Goal: Check status: Check status

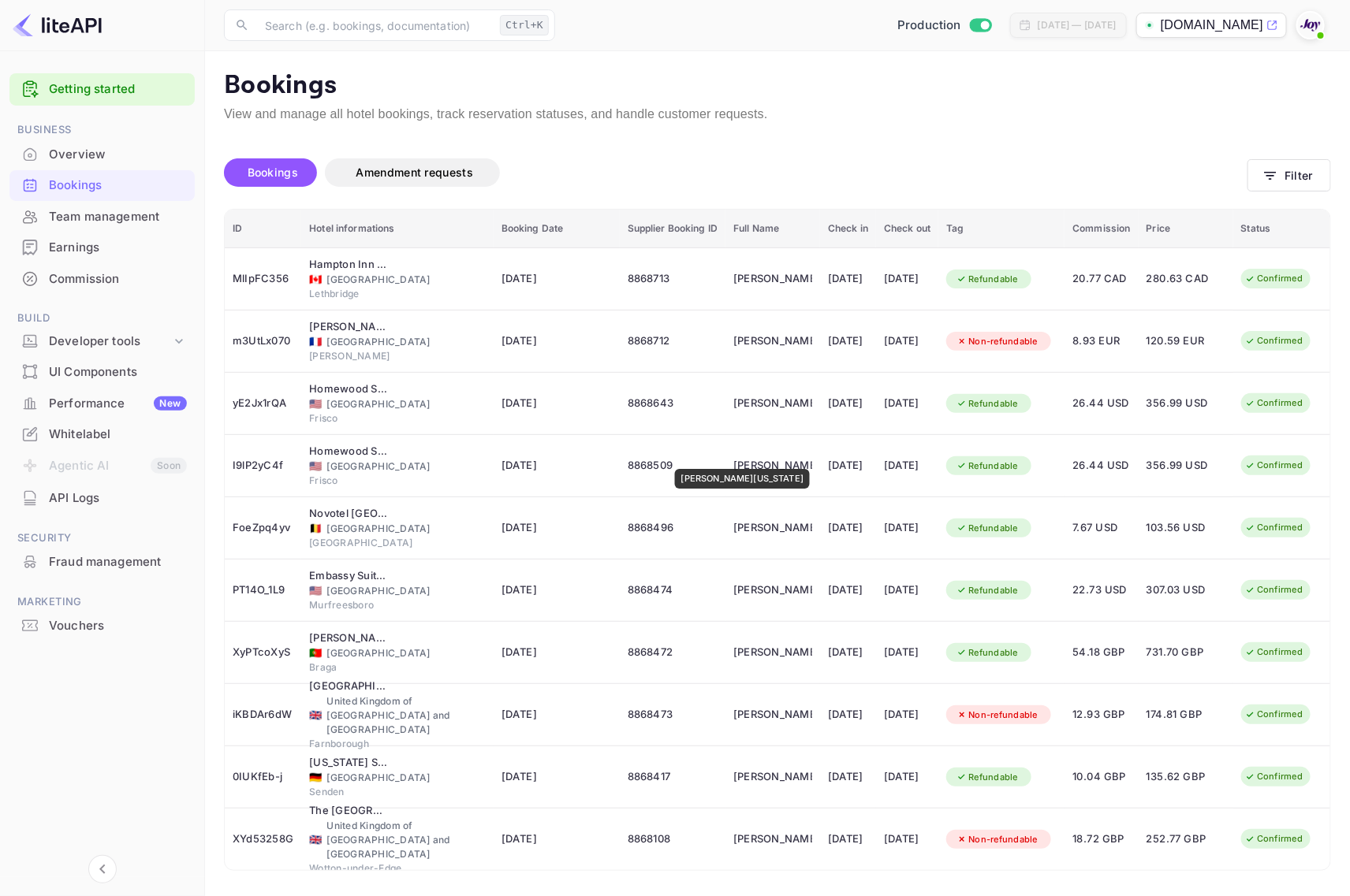
scroll to position [5, 0]
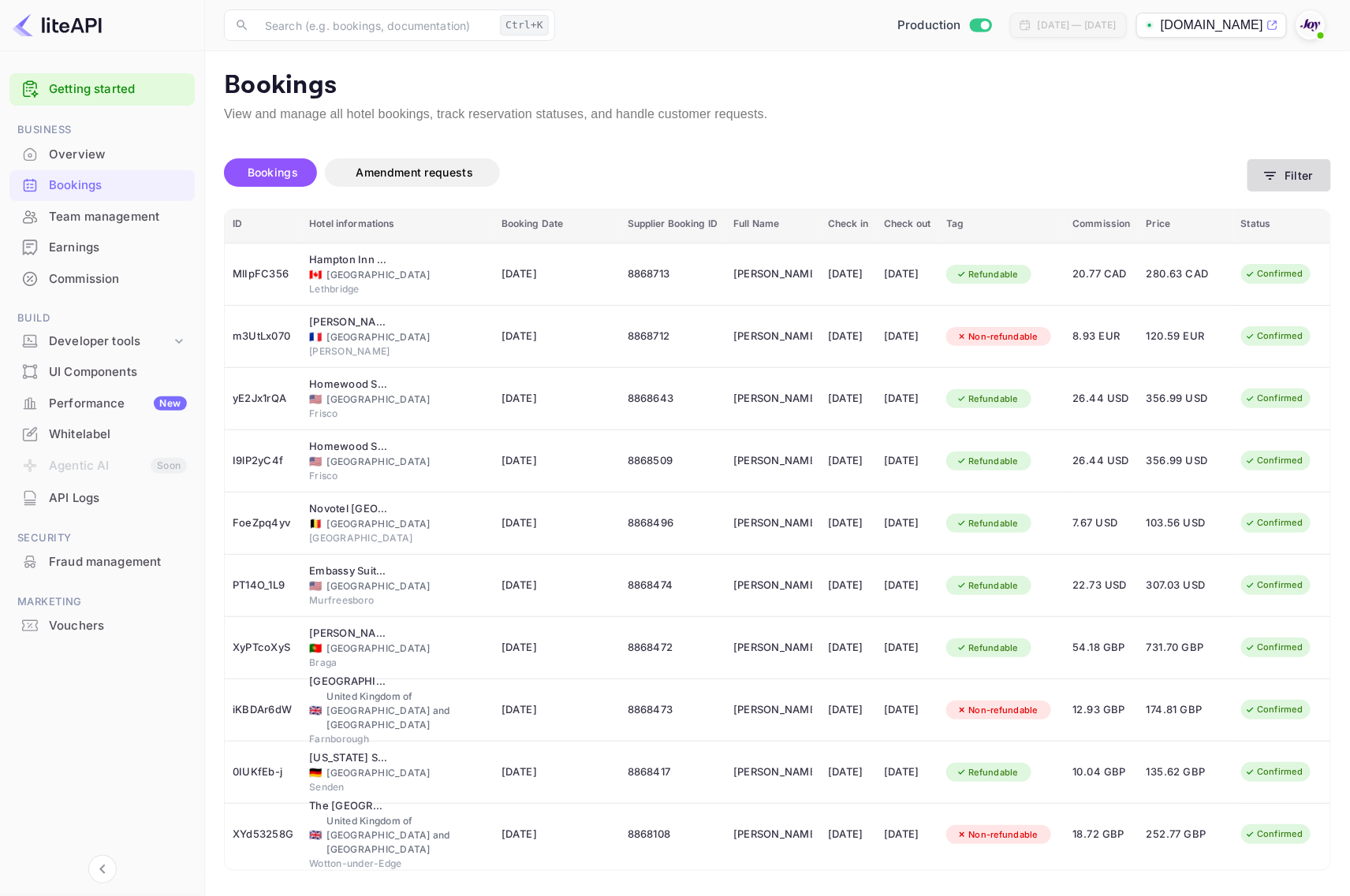
click at [1272, 175] on icon "button" at bounding box center [1271, 175] width 16 height 16
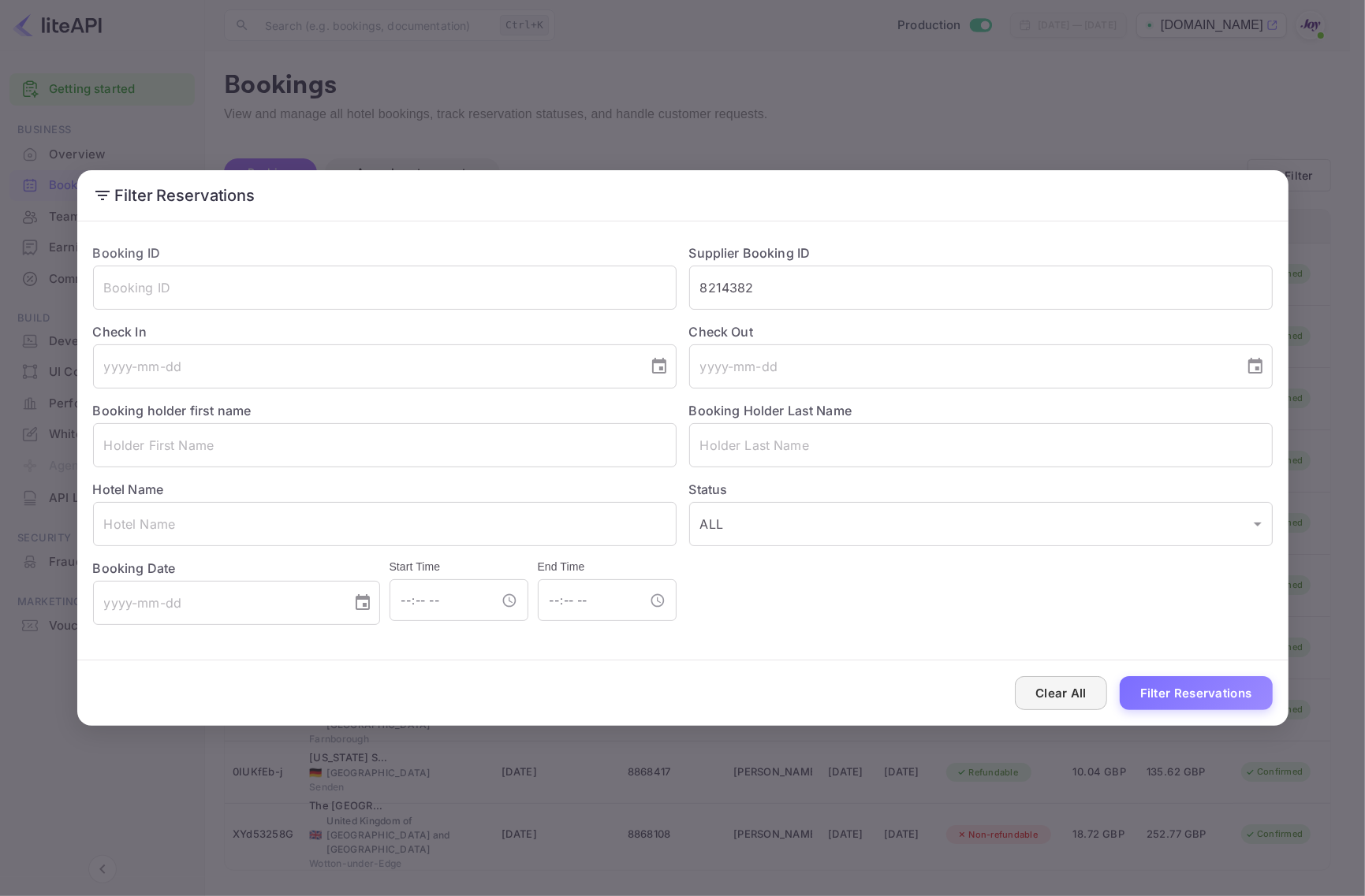
click at [1082, 691] on button "Clear All" at bounding box center [1061, 693] width 93 height 34
click at [1081, 691] on button "Clear All" at bounding box center [1061, 693] width 93 height 34
click at [1078, 702] on button "Clear All" at bounding box center [1061, 693] width 93 height 34
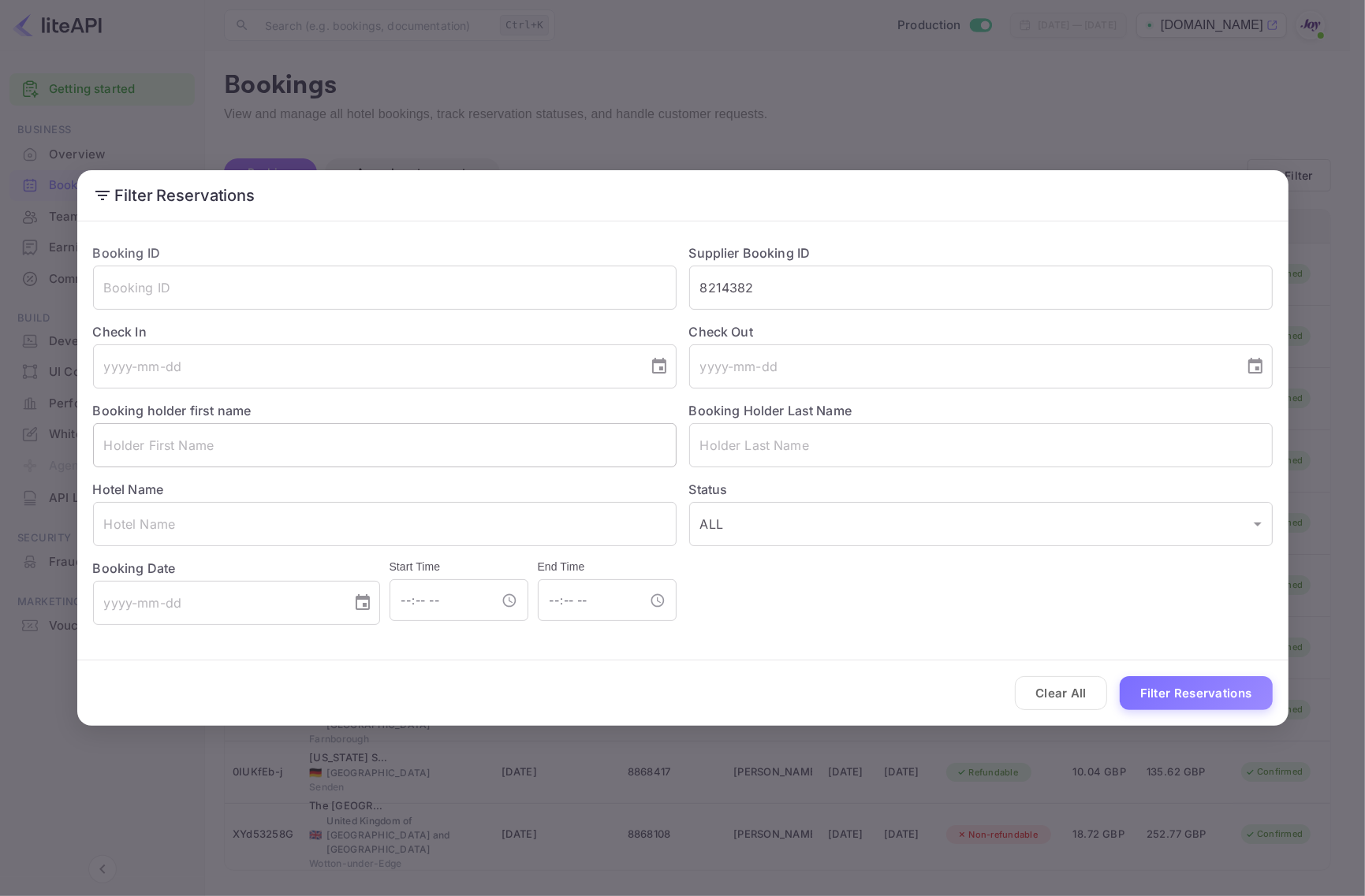
click at [221, 454] on input "text" at bounding box center [384, 445] width 583 height 44
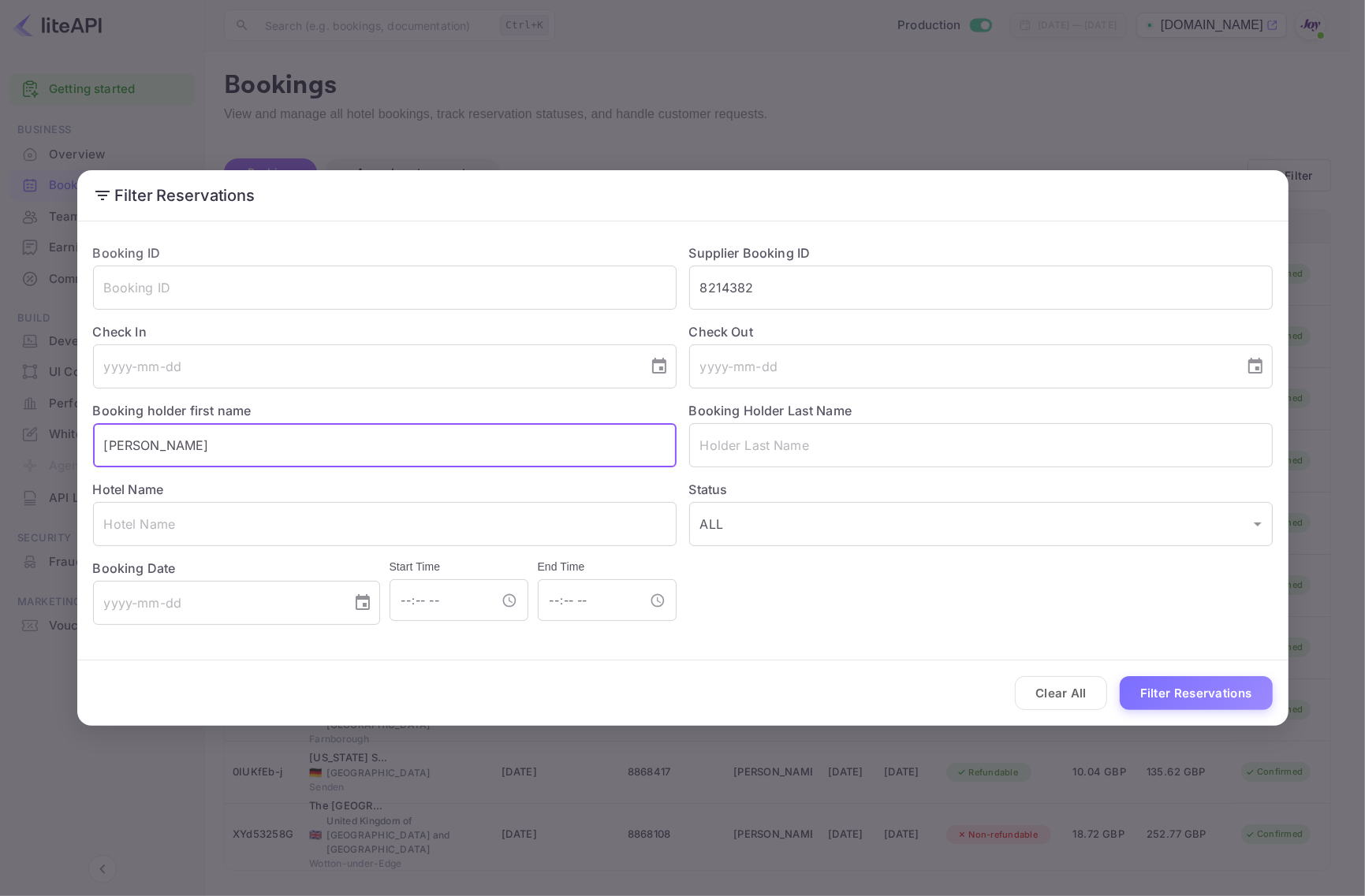
type input "[PERSON_NAME]"
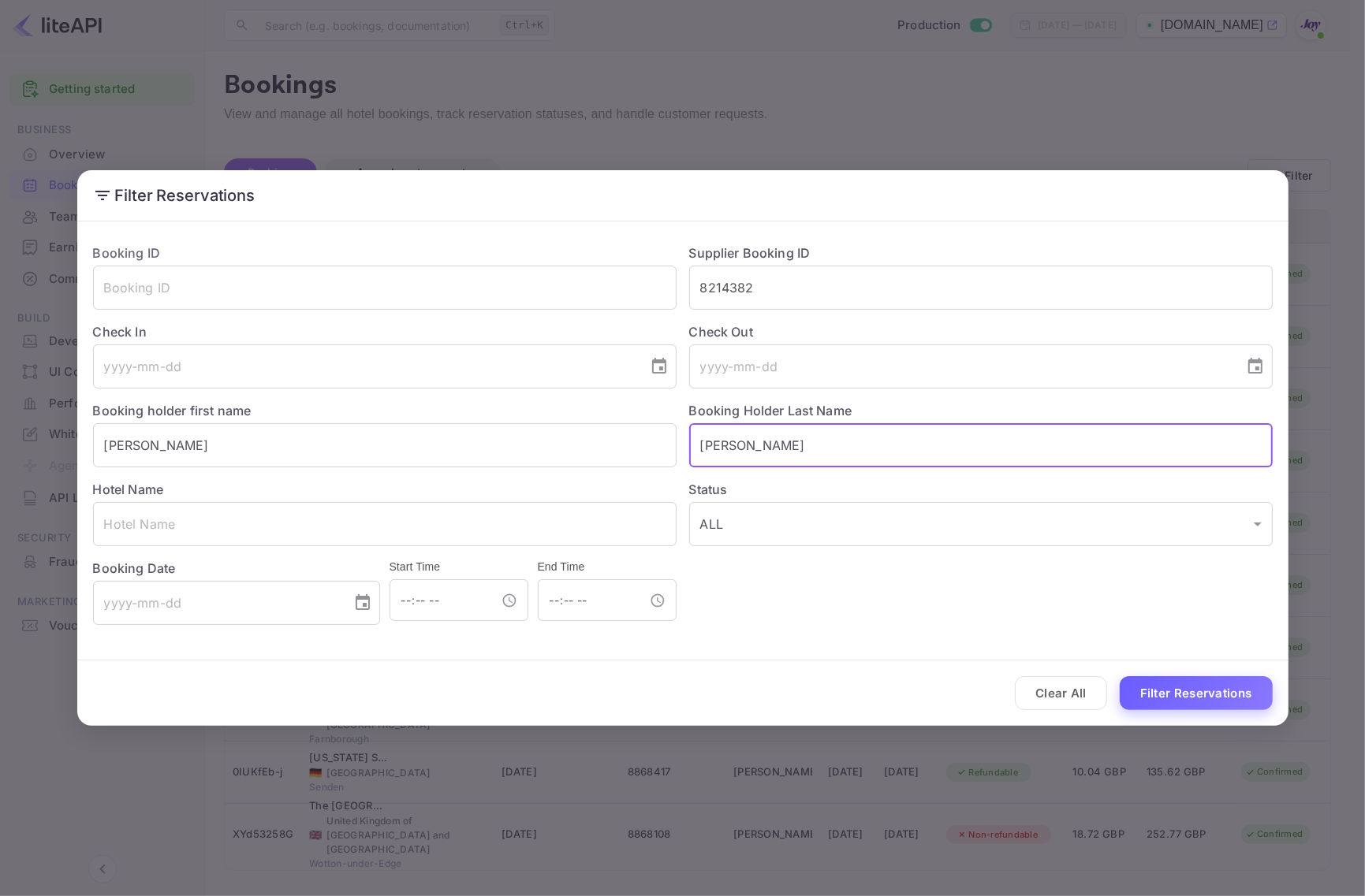
type input "[PERSON_NAME]"
click at [1192, 700] on button "Filter Reservations" at bounding box center [1195, 693] width 153 height 34
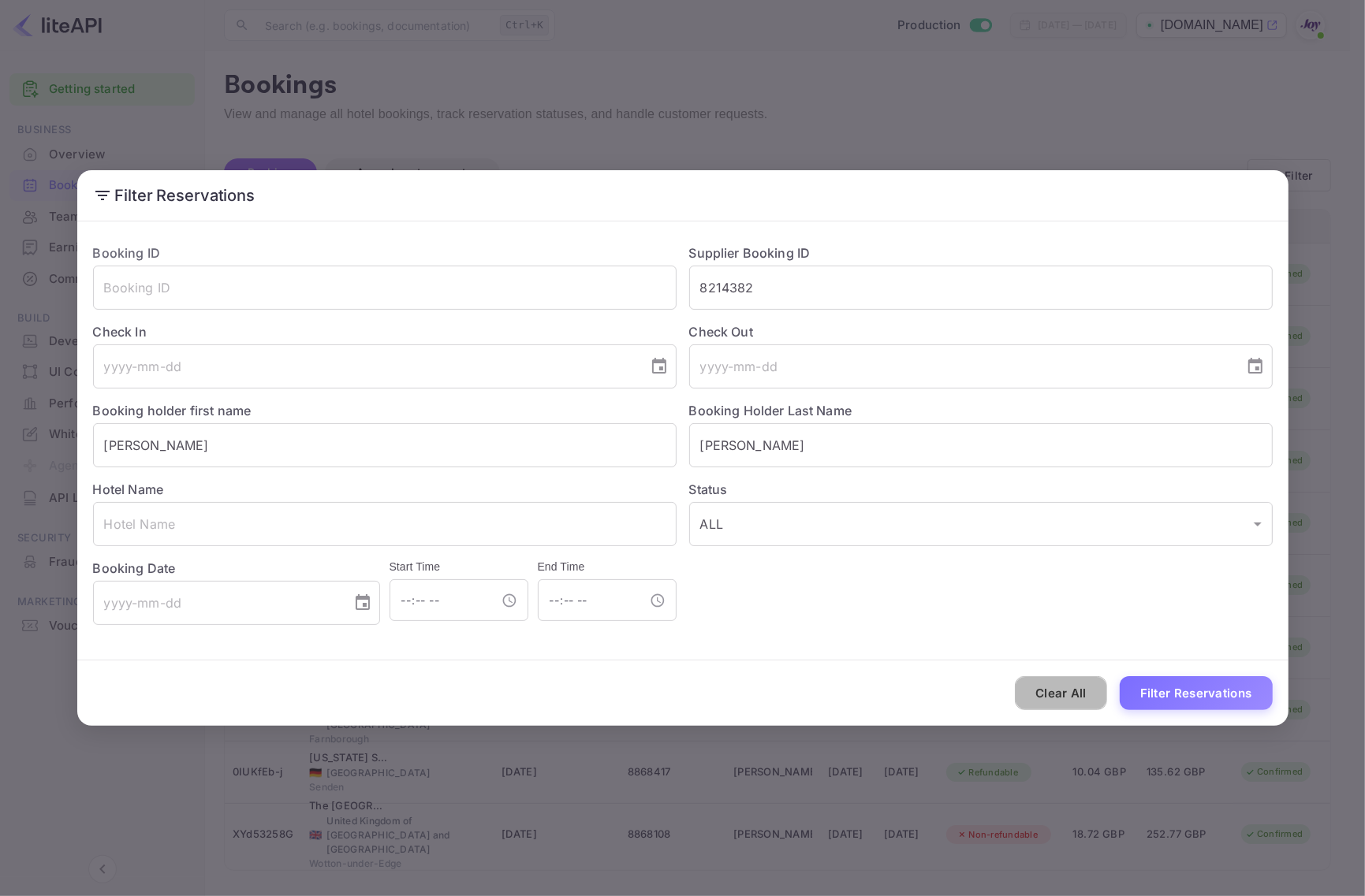
click at [1032, 700] on button "Clear All" at bounding box center [1061, 693] width 93 height 34
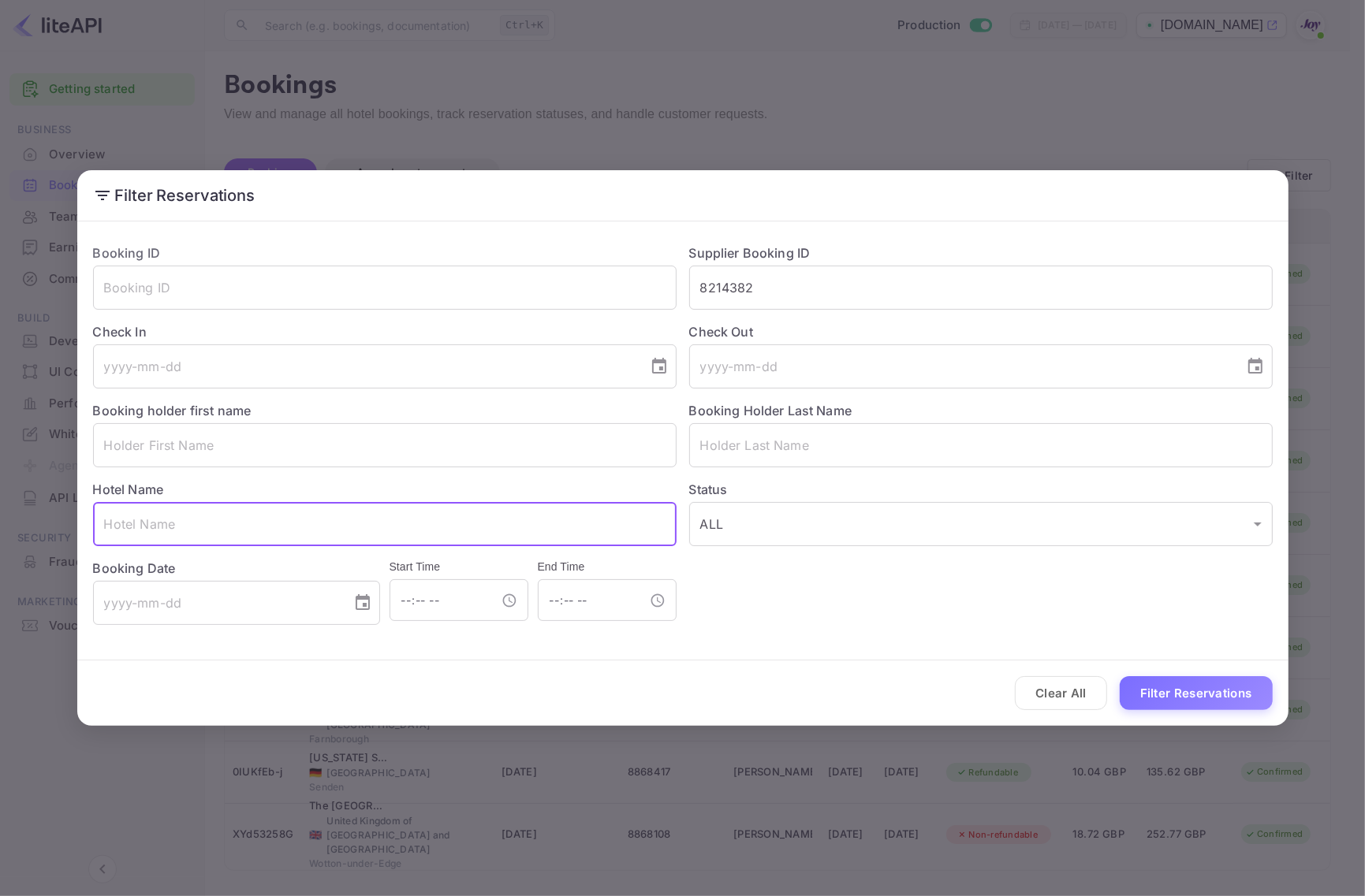
click at [237, 519] on input "text" at bounding box center [384, 524] width 583 height 44
paste input "[GEOGRAPHIC_DATA]"
type input "[GEOGRAPHIC_DATA]"
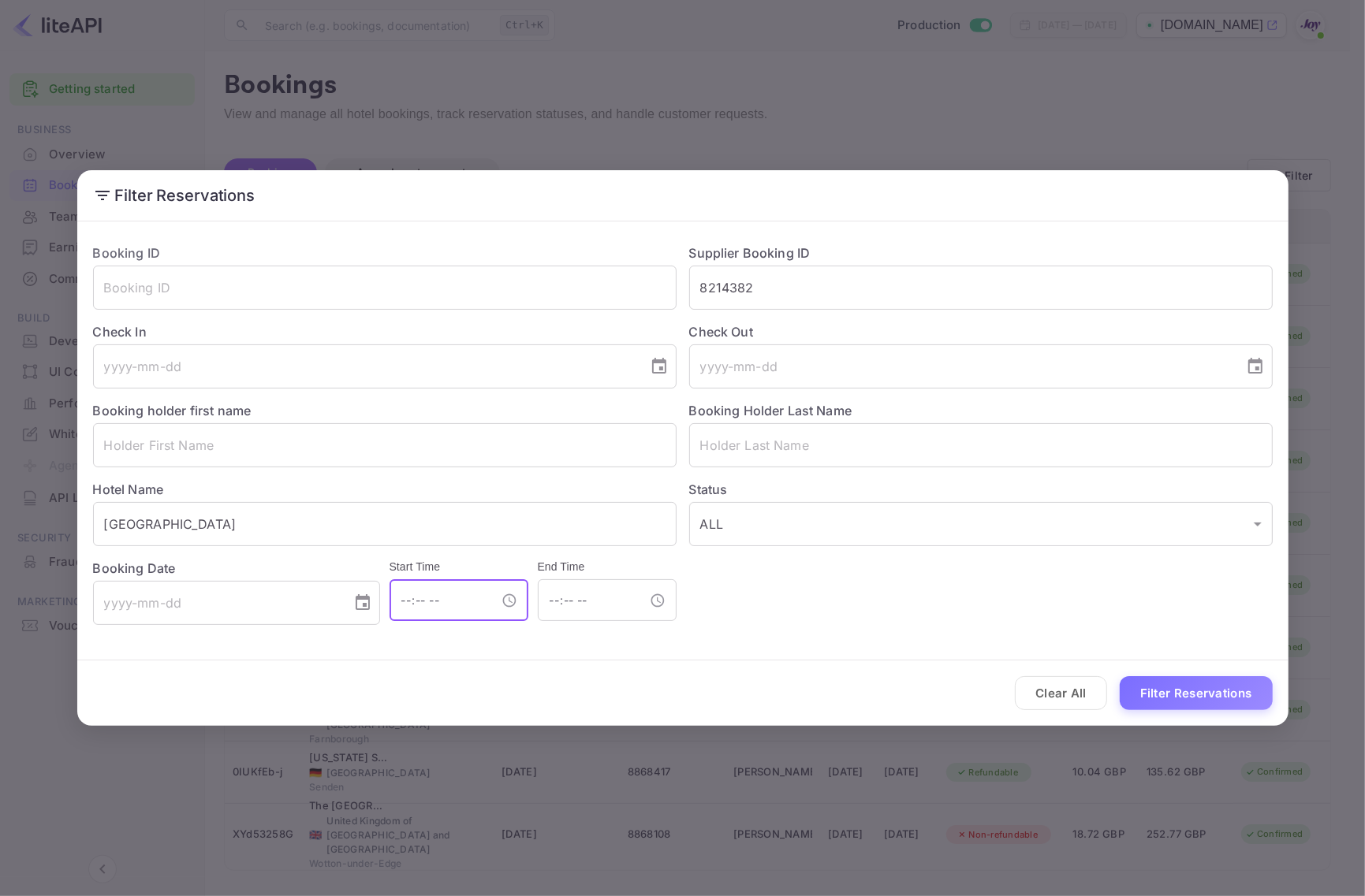
click at [398, 596] on input "time" at bounding box center [442, 600] width 105 height 42
click at [403, 597] on input "time" at bounding box center [442, 600] width 105 height 42
click at [357, 605] on icon "Choose date" at bounding box center [362, 603] width 19 height 19
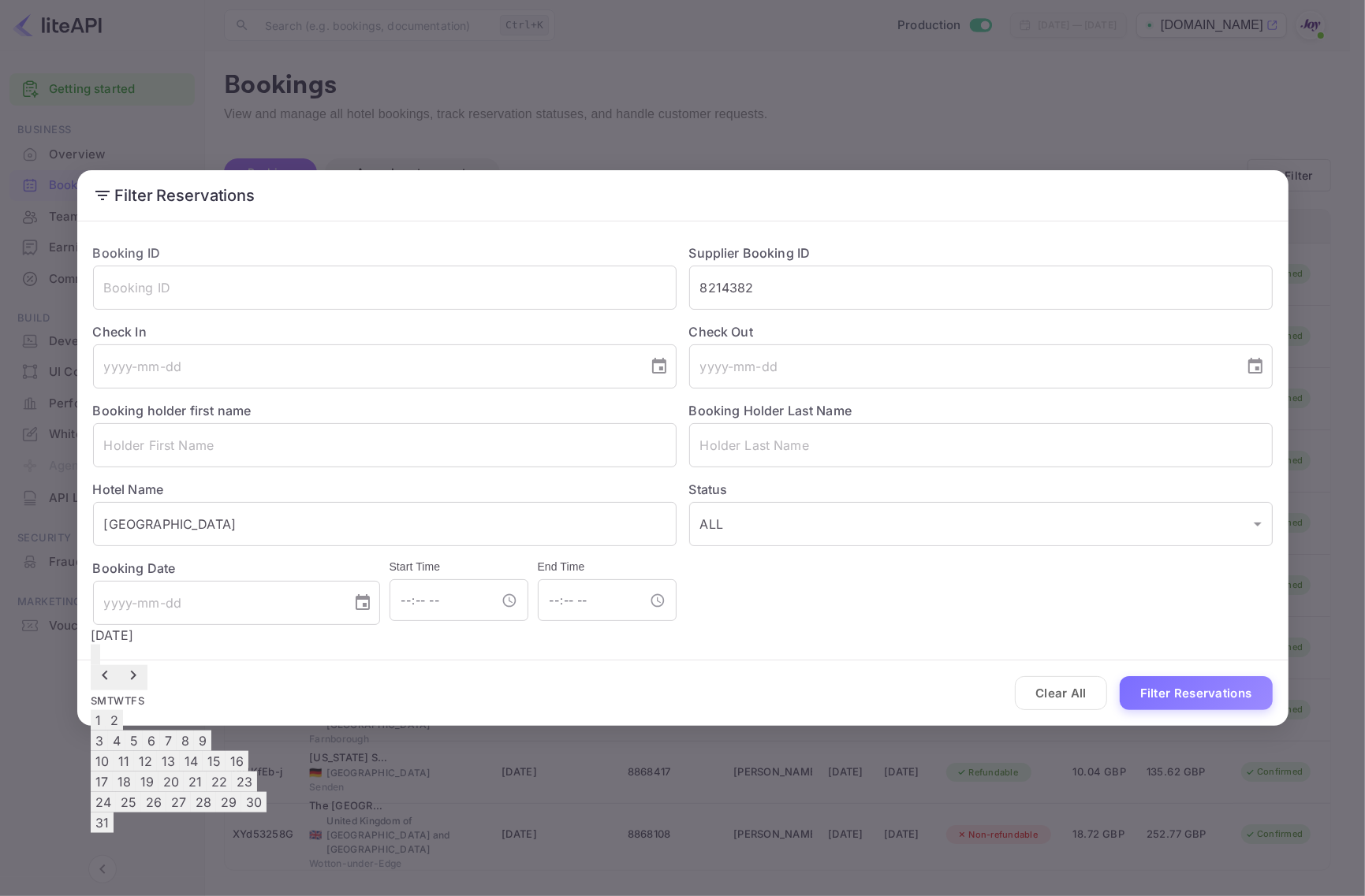
click at [207, 792] on button "21" at bounding box center [194, 781] width 22 height 20
type input "[DATE]"
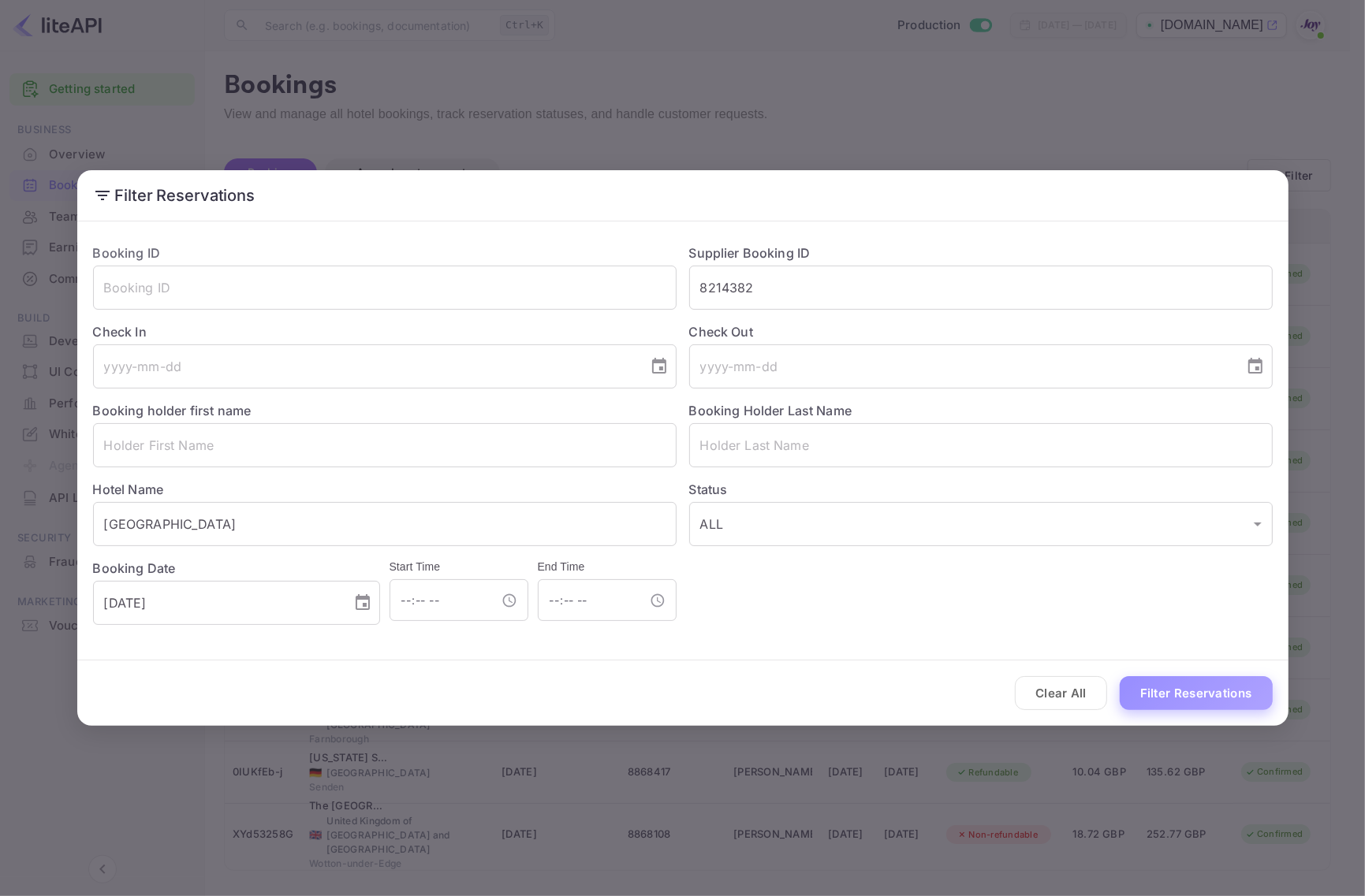
click at [1185, 692] on button "Filter Reservations" at bounding box center [1195, 693] width 153 height 34
click at [1058, 703] on button "Clear All" at bounding box center [1061, 693] width 93 height 34
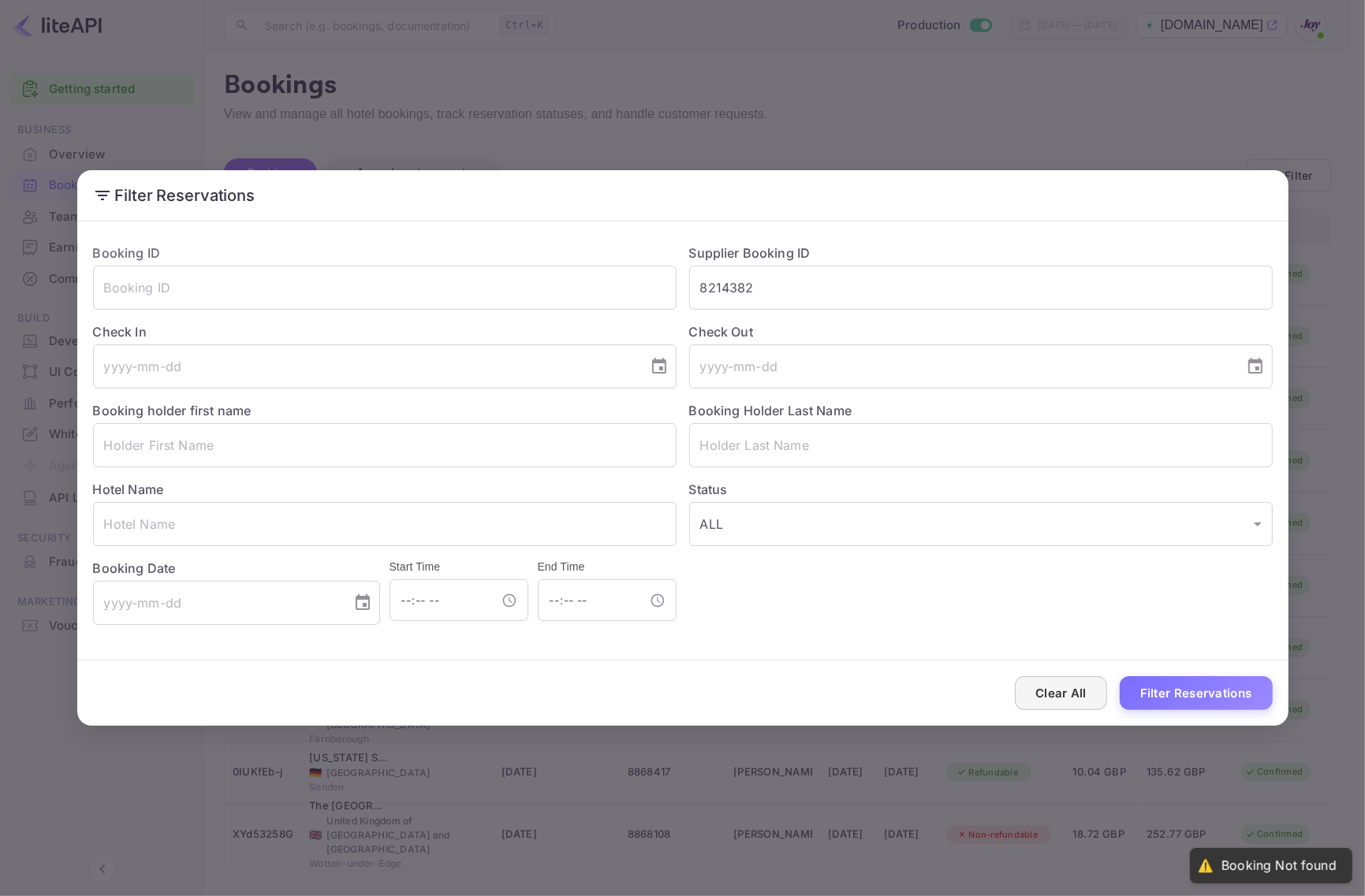
click at [1058, 703] on button "Clear All" at bounding box center [1061, 693] width 93 height 34
click at [1046, 751] on div "Filter Reservations Booking ID ​ Supplier Booking ID 8214382 ​ Check In ​ Check…" at bounding box center [682, 448] width 1365 height 896
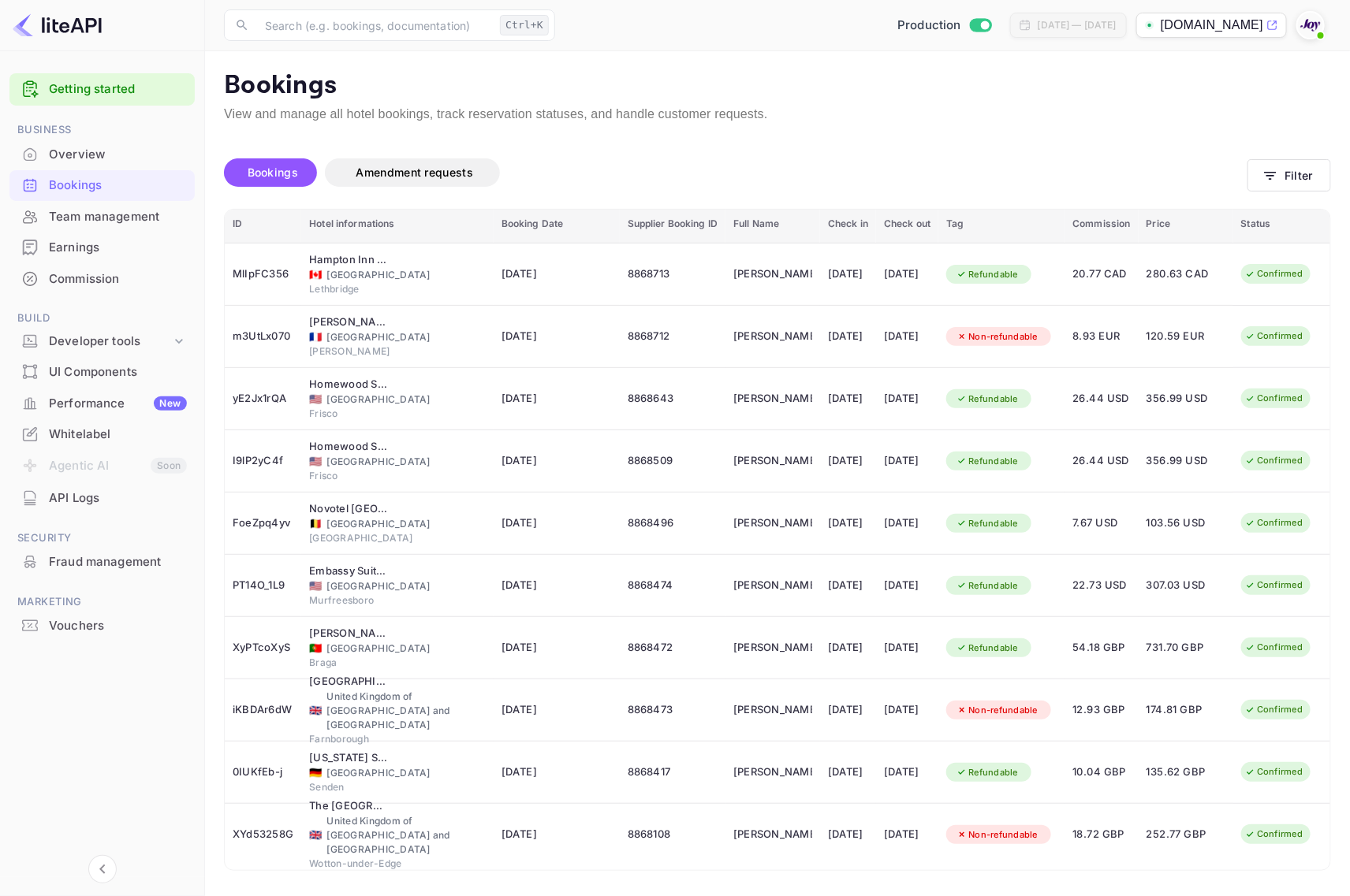
click at [115, 690] on div at bounding box center [102, 671] width 185 height 59
